Goal: Find specific page/section: Find specific page/section

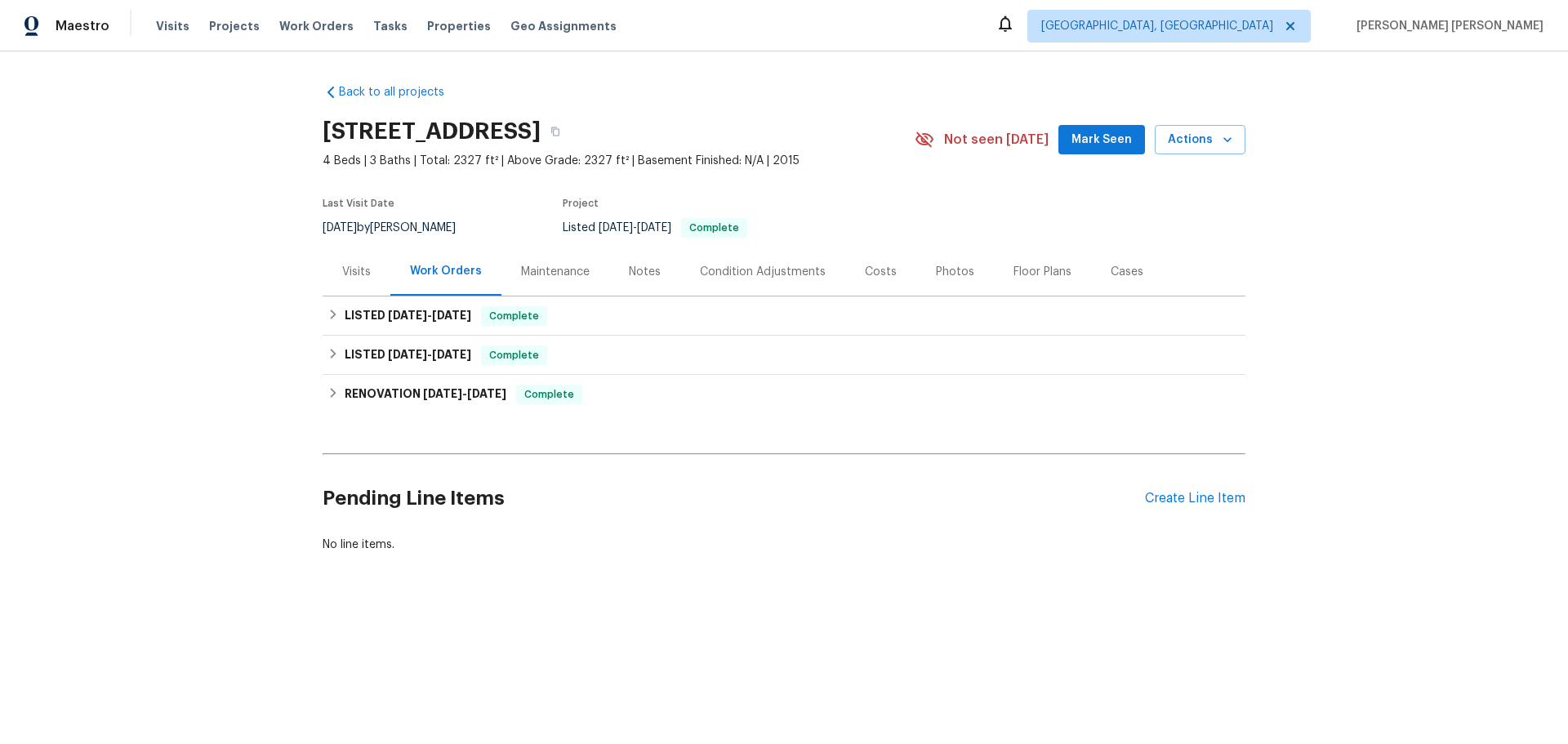
click at [323, 272] on div "Visits" at bounding box center [356, 271] width 68 height 48
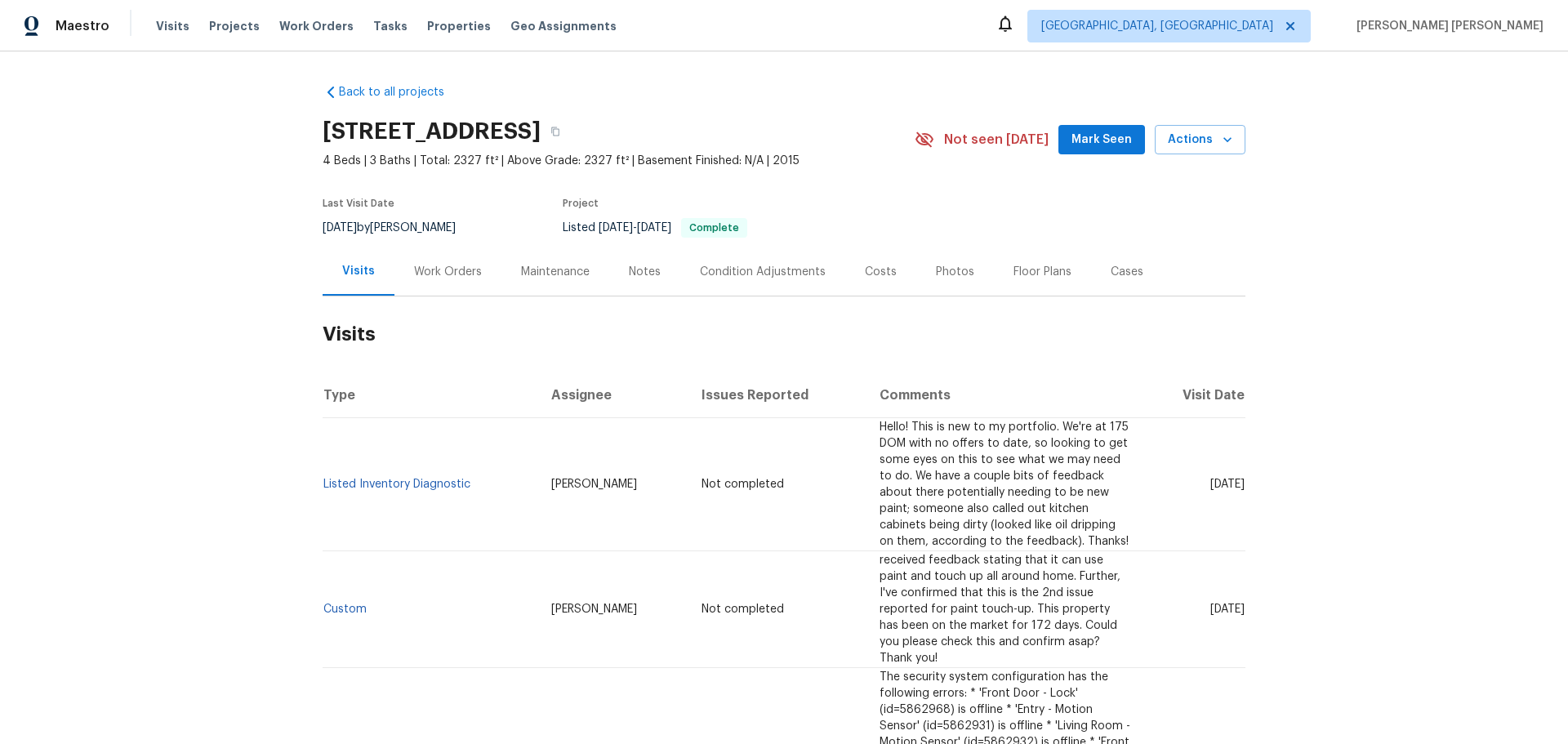
click at [454, 285] on div "Work Orders" at bounding box center [447, 271] width 107 height 48
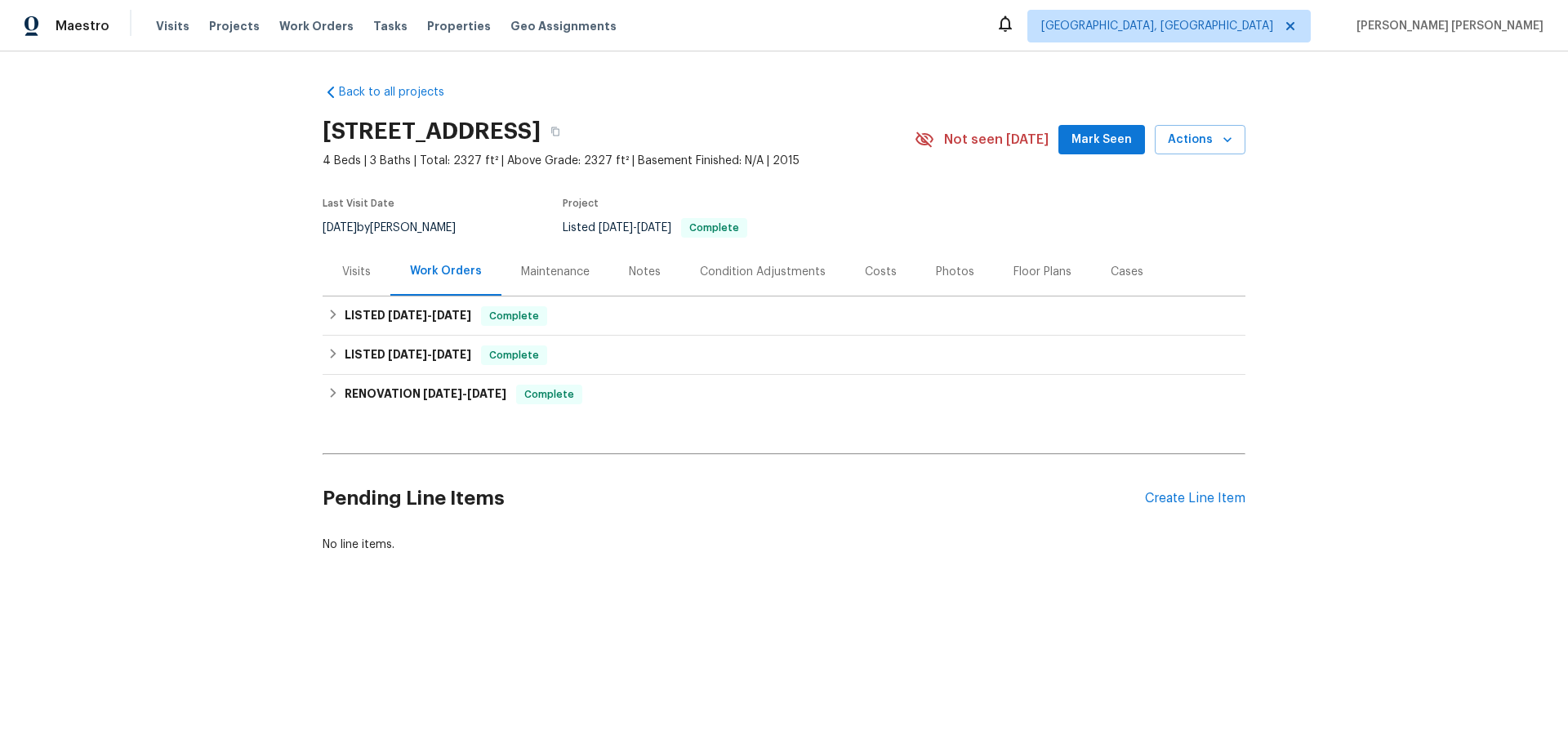
click at [554, 277] on div "Maintenance" at bounding box center [555, 271] width 69 height 16
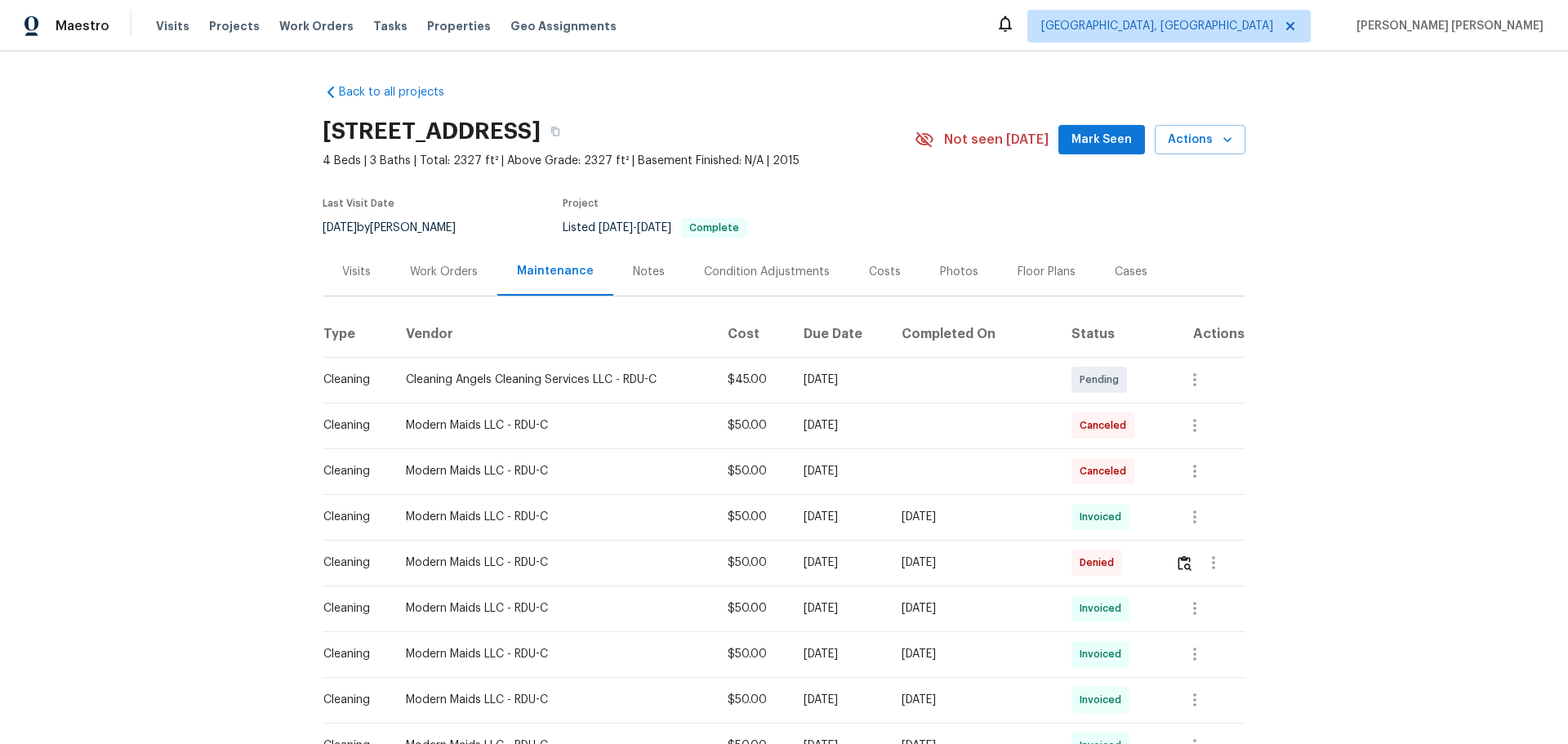
click at [643, 279] on div "Notes" at bounding box center [648, 271] width 32 height 16
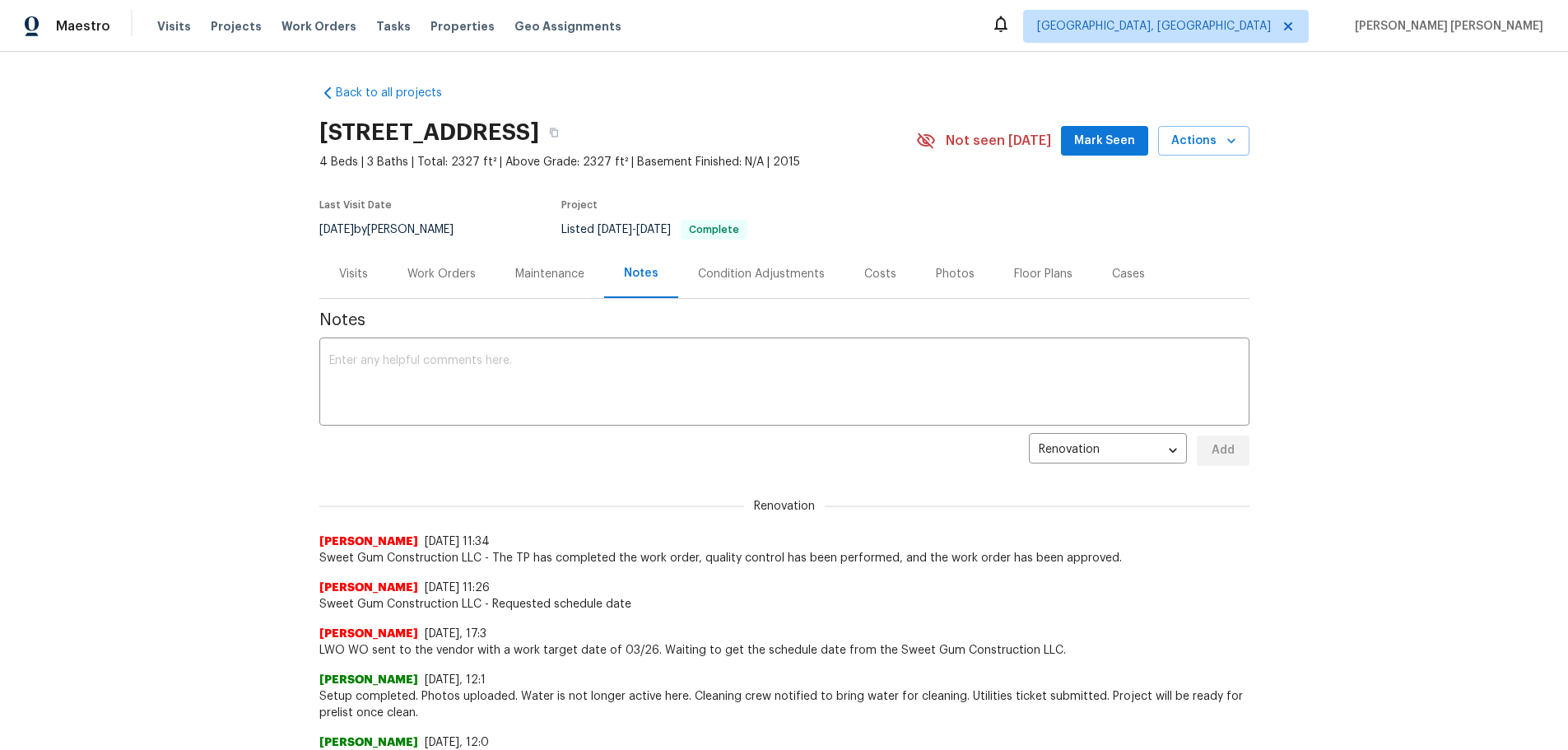
click at [733, 281] on div "Condition Adjustments" at bounding box center [761, 274] width 126 height 16
